Goal: Communication & Community: Ask a question

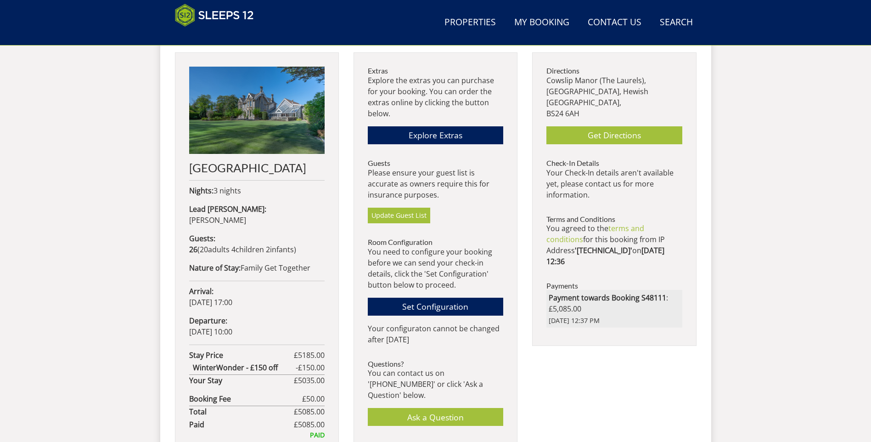
scroll to position [435, 0]
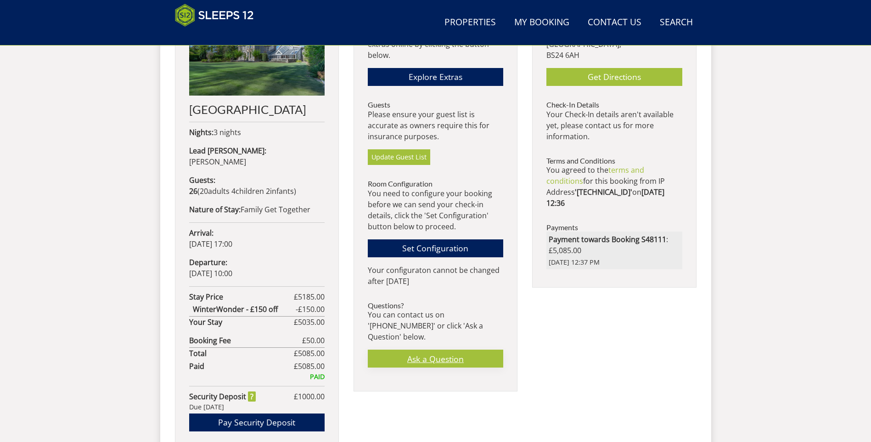
click at [425, 349] on link "Ask a Question" at bounding box center [435, 358] width 135 height 18
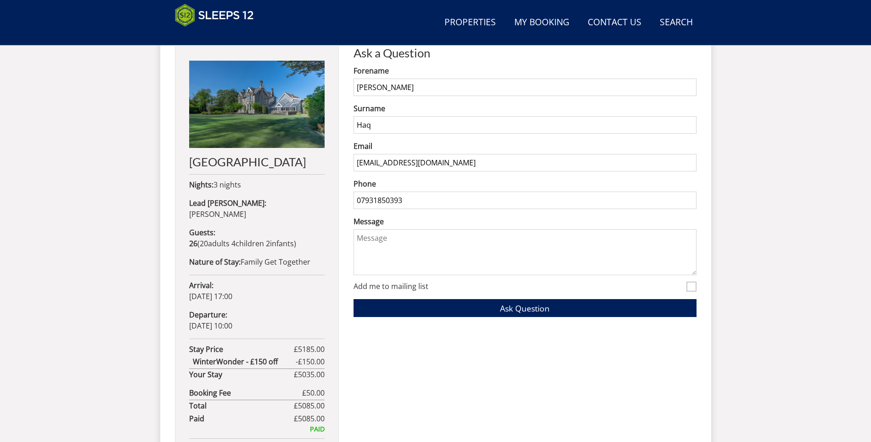
scroll to position [380, 0]
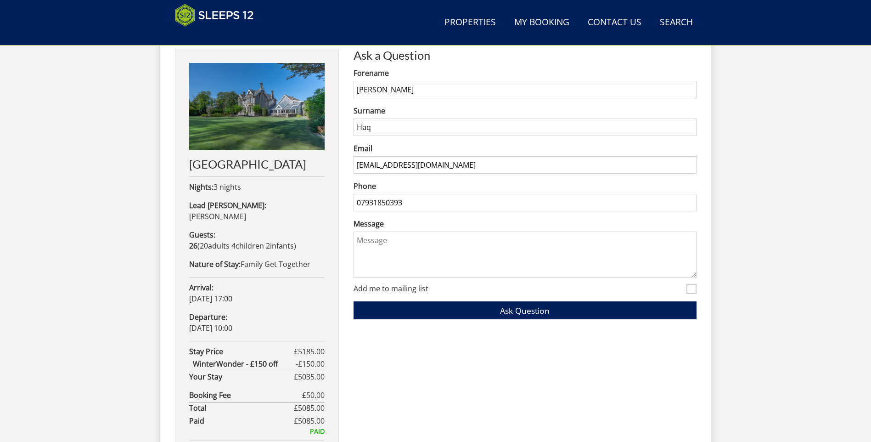
click at [406, 91] on input "[PERSON_NAME]" at bounding box center [524, 89] width 343 height 17
click at [405, 91] on input "[PERSON_NAME]" at bounding box center [524, 89] width 343 height 17
click at [403, 86] on input "[PERSON_NAME]" at bounding box center [524, 89] width 343 height 17
type input "[DEMOGRAPHIC_DATA]"
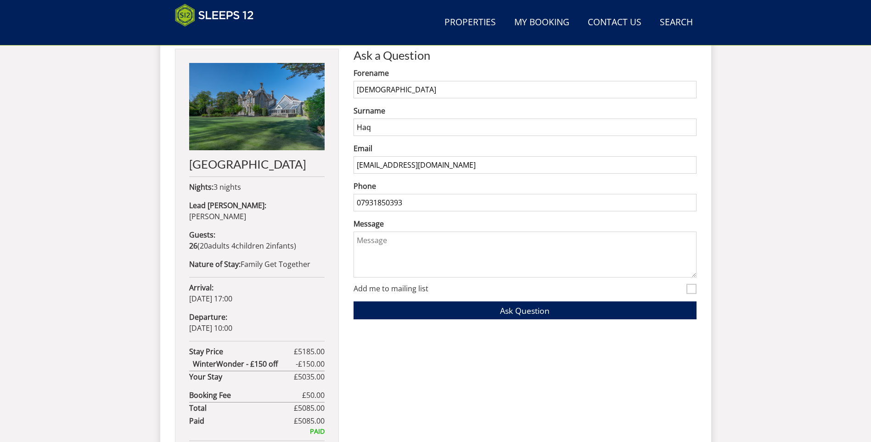
click at [770, 183] on div "Search Menu Properties My Booking Contact Us [PHONE_NUMBER] Search Check Availa…" at bounding box center [435, 95] width 871 height 889
click at [394, 251] on textarea "Message" at bounding box center [524, 254] width 343 height 46
paste textarea "Lore [Ipsumdol Sitamet / Consec06 Adip], E sedd eiu’te inci. Ut’la etdolor magn…"
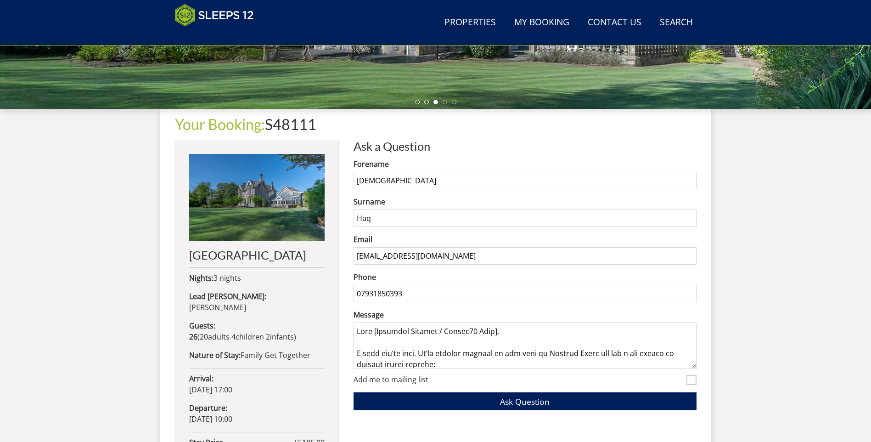
scroll to position [288, 0]
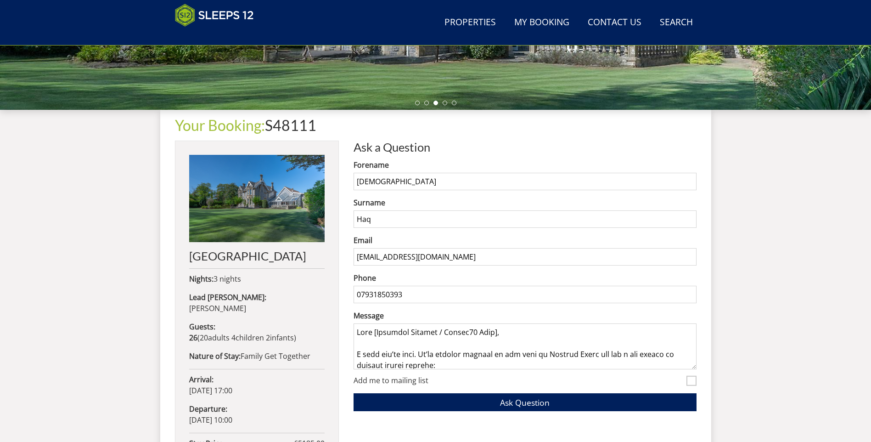
drag, startPoint x: 459, startPoint y: 331, endPoint x: 358, endPoint y: 320, distance: 101.6
click at [358, 320] on div "Message" at bounding box center [524, 339] width 343 height 59
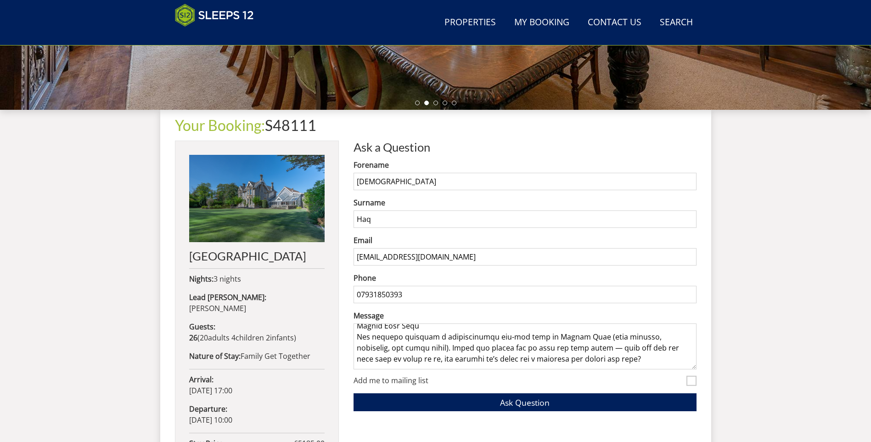
scroll to position [138, 0]
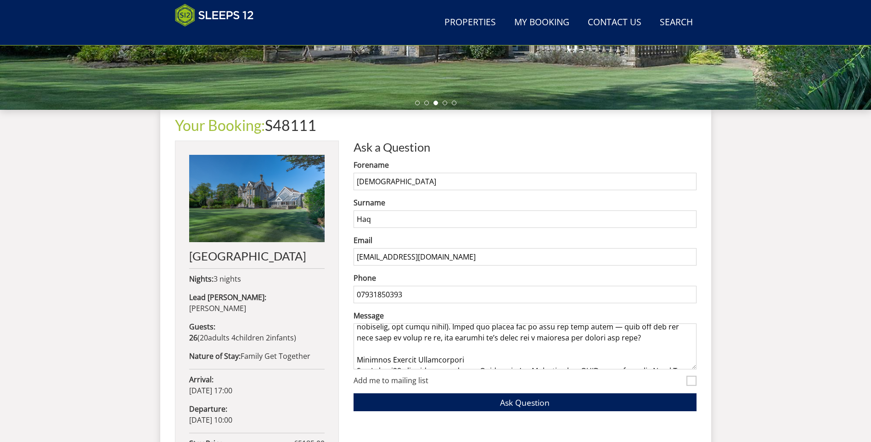
click at [604, 338] on textarea "Message" at bounding box center [524, 346] width 343 height 46
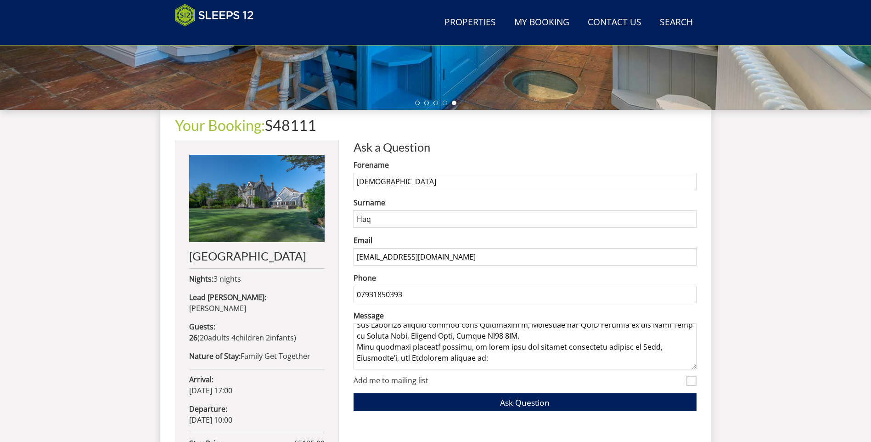
scroll to position [230, 0]
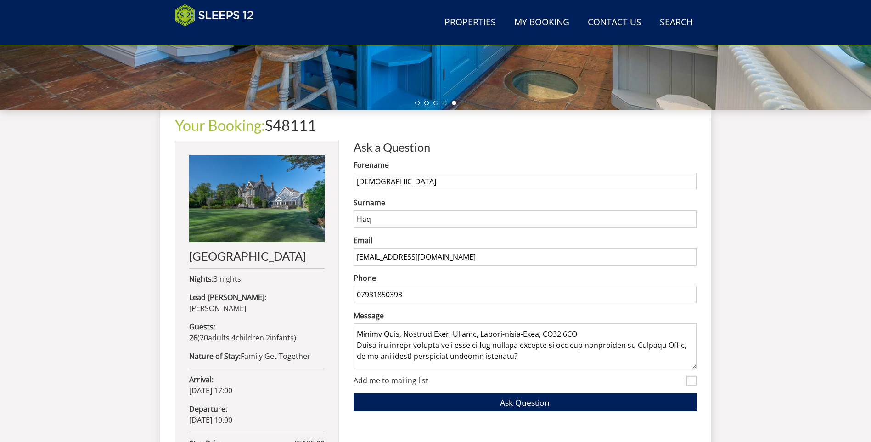
click at [593, 336] on textarea "Message" at bounding box center [524, 346] width 343 height 46
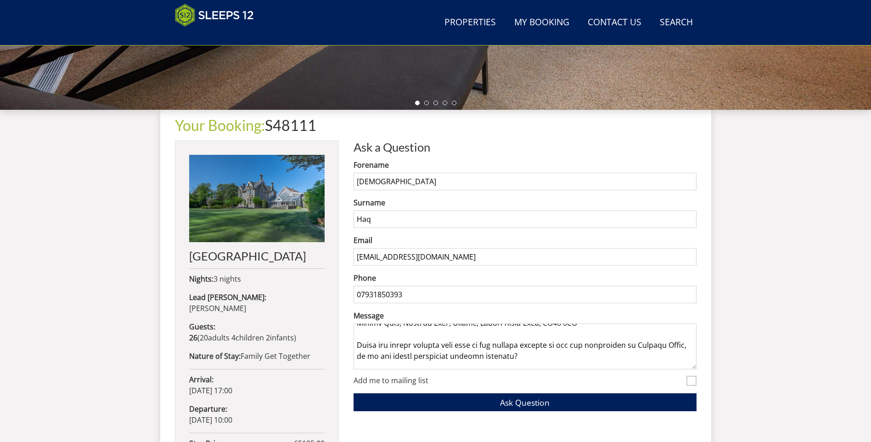
scroll to position [286, 0]
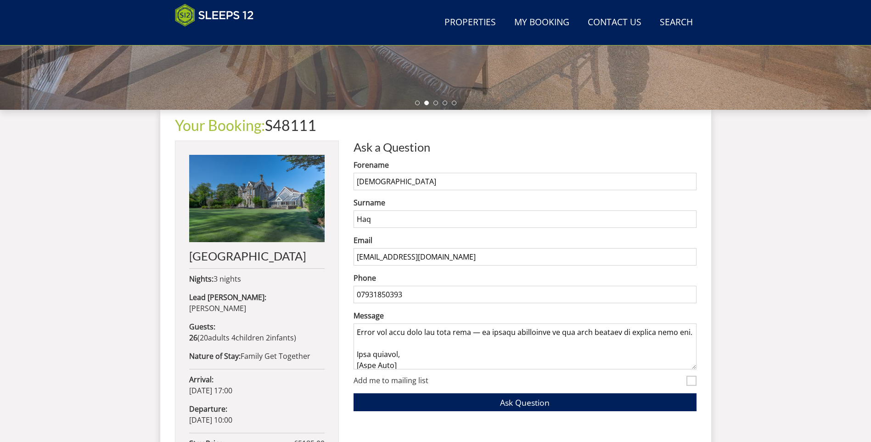
click at [487, 332] on textarea "Message" at bounding box center [524, 346] width 343 height 46
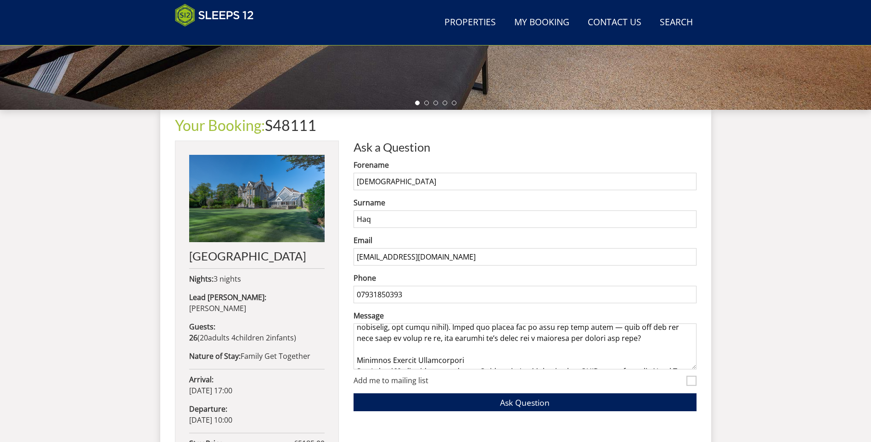
scroll to position [138, 0]
click at [581, 329] on textarea "Message" at bounding box center [524, 346] width 343 height 46
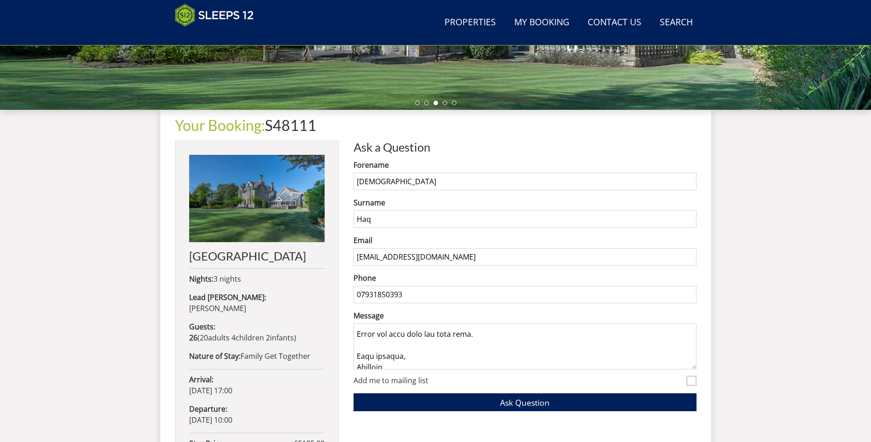
scroll to position [291, 0]
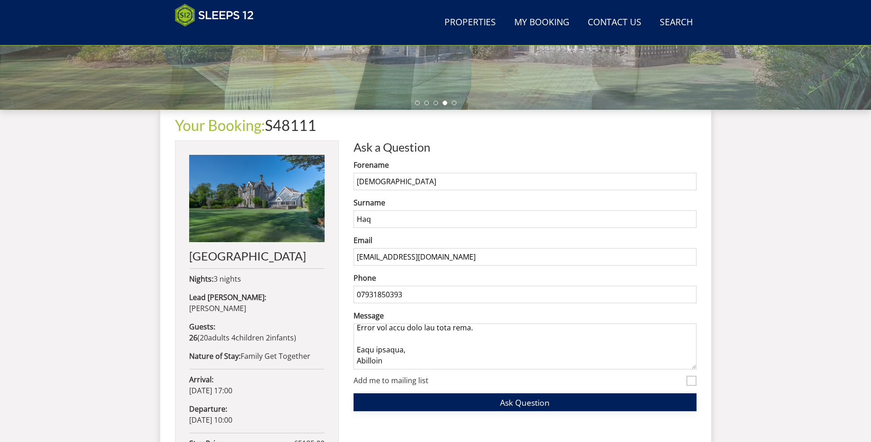
type textarea "Lore ipsumdolo, S amet con’ad elit. Se’do eiusmod tempori ut lab etdo ma Aliqua…"
click at [549, 404] on span "Ask Question" at bounding box center [525, 402] width 50 height 11
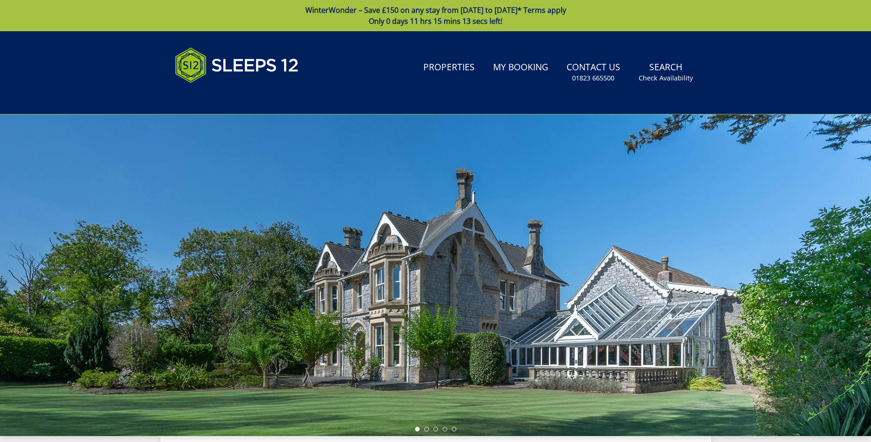
click at [649, 236] on div at bounding box center [435, 274] width 871 height 321
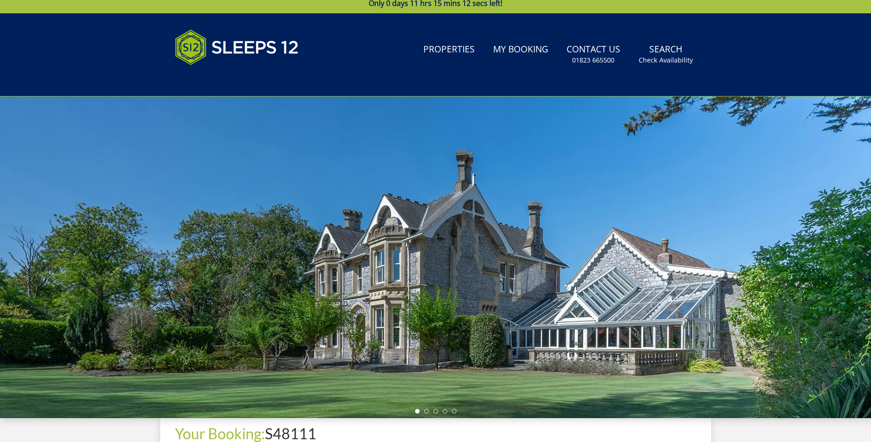
scroll to position [22, 0]
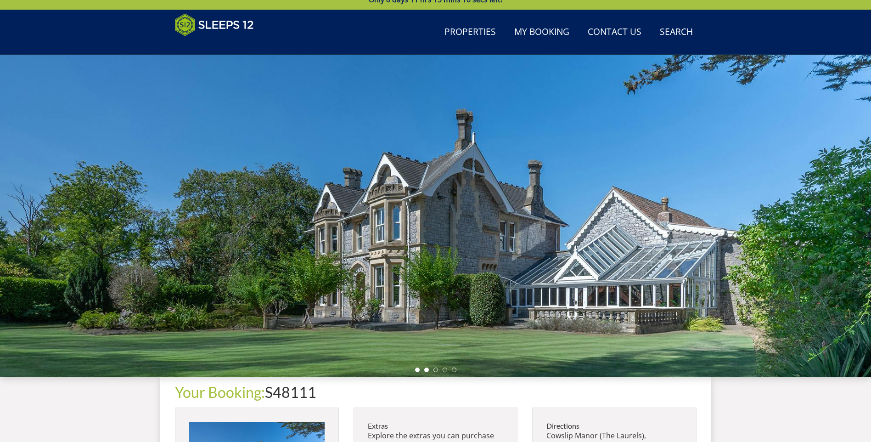
click at [427, 371] on li at bounding box center [426, 369] width 5 height 5
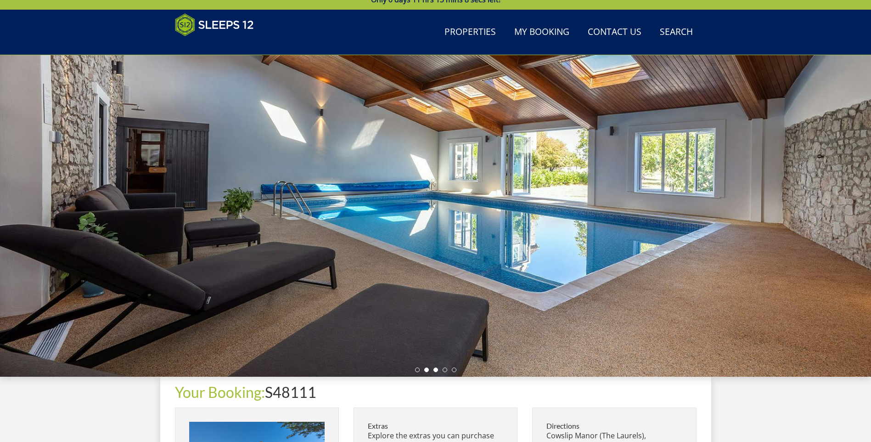
click at [435, 369] on li at bounding box center [435, 369] width 5 height 5
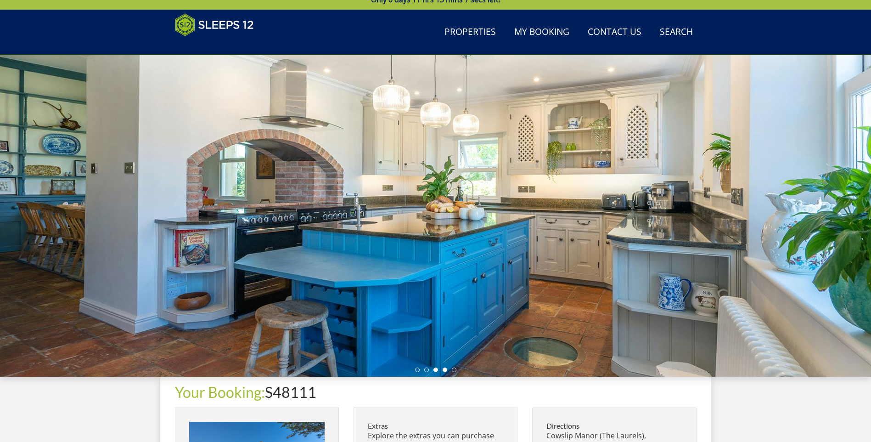
click at [446, 370] on li at bounding box center [445, 369] width 5 height 5
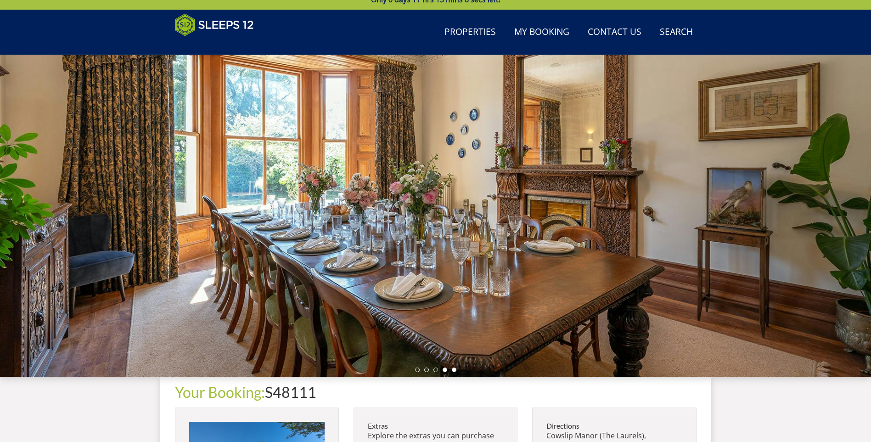
click at [455, 370] on li at bounding box center [454, 369] width 5 height 5
